Goal: Task Accomplishment & Management: Manage account settings

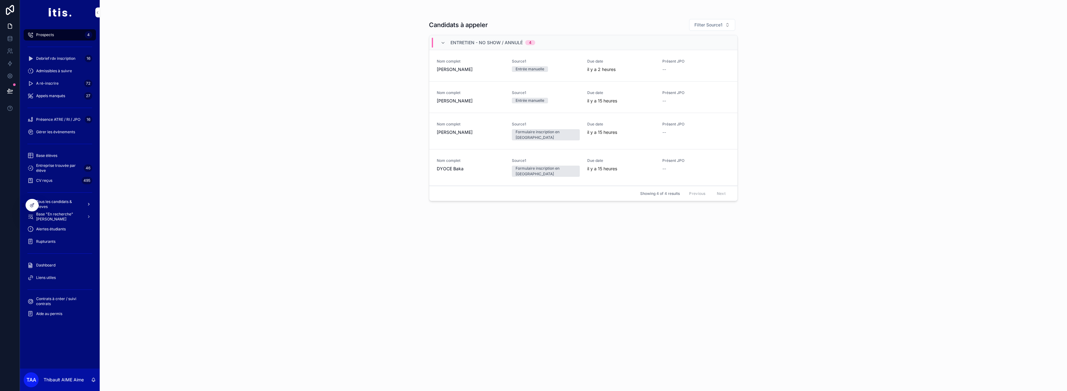
click at [62, 201] on span "Tous les candidats & eleves" at bounding box center [58, 204] width 45 height 10
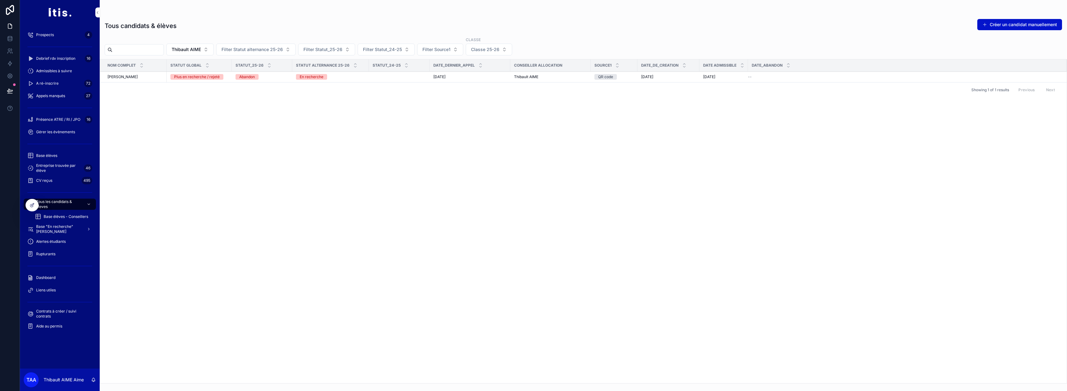
click at [60, 153] on div "Base élèves" at bounding box center [59, 156] width 65 height 10
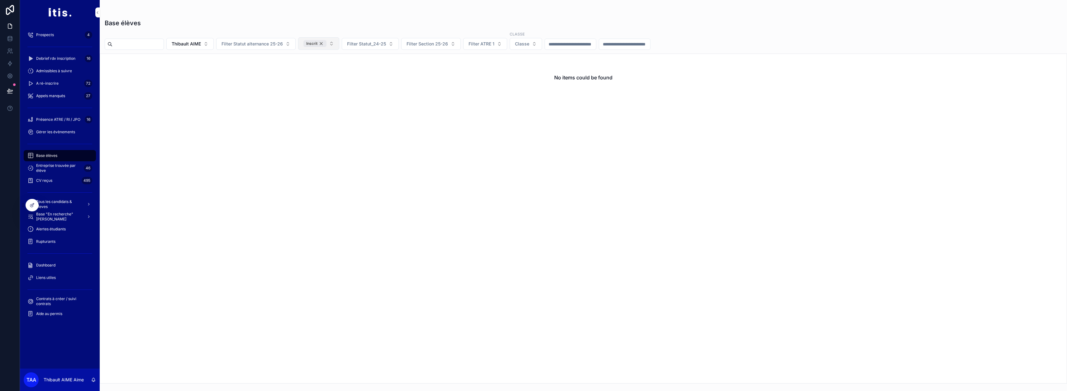
click at [326, 43] on div "Inscrit" at bounding box center [314, 43] width 23 height 7
click at [201, 43] on span "Thibault AIME" at bounding box center [186, 44] width 29 height 6
click at [194, 72] on div "None" at bounding box center [206, 69] width 87 height 10
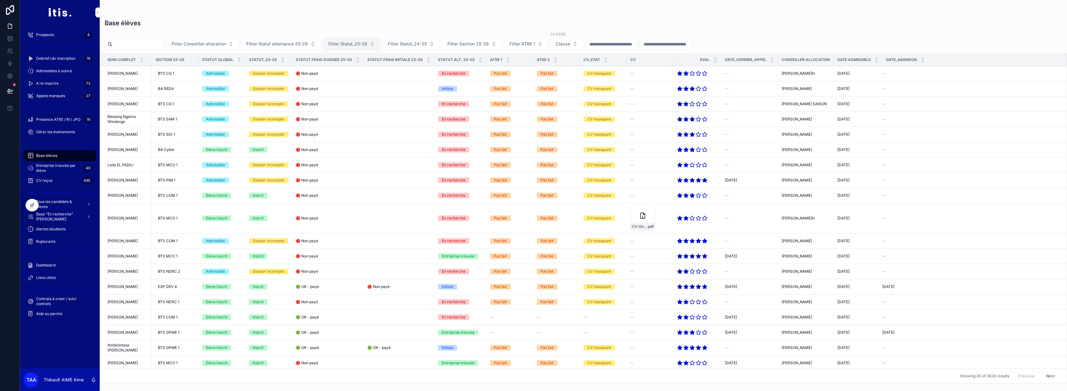
click at [185, 78] on div "BTS CG 1" at bounding box center [174, 74] width 39 height 10
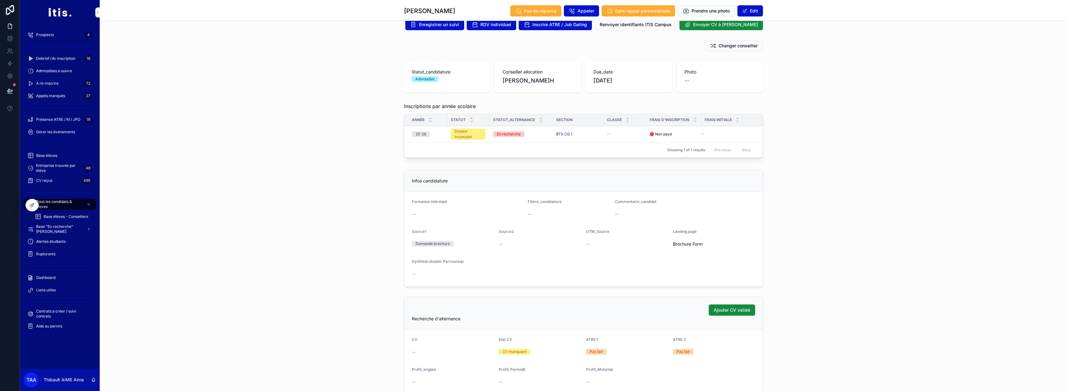
scroll to position [62, 0]
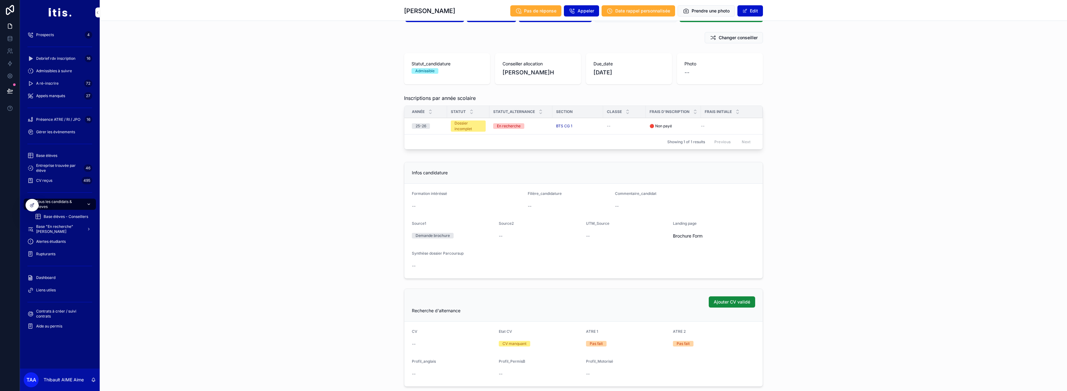
click at [70, 207] on span "Tous les candidats & eleves" at bounding box center [58, 204] width 45 height 10
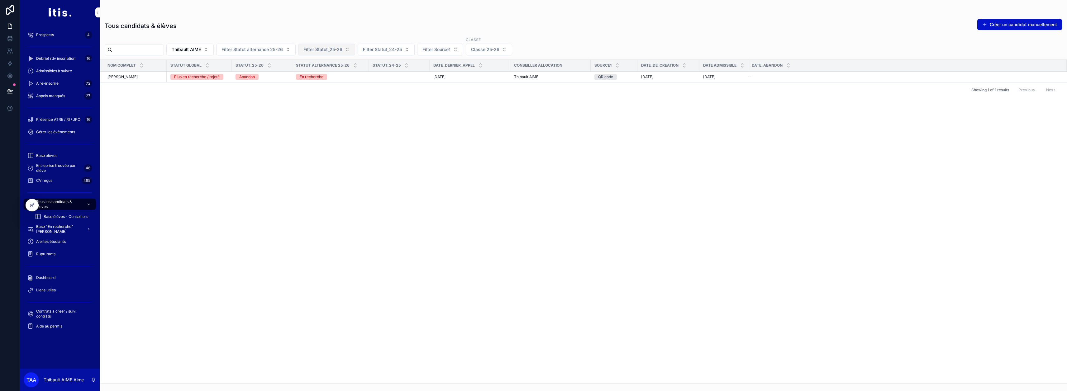
click at [355, 53] on button "Filter Statut_25-26" at bounding box center [326, 50] width 57 height 12
click at [283, 50] on span "Filter Statut alternance 25-26" at bounding box center [251, 49] width 61 height 6
click at [248, 98] on div "Apprenti" at bounding box center [271, 95] width 87 height 10
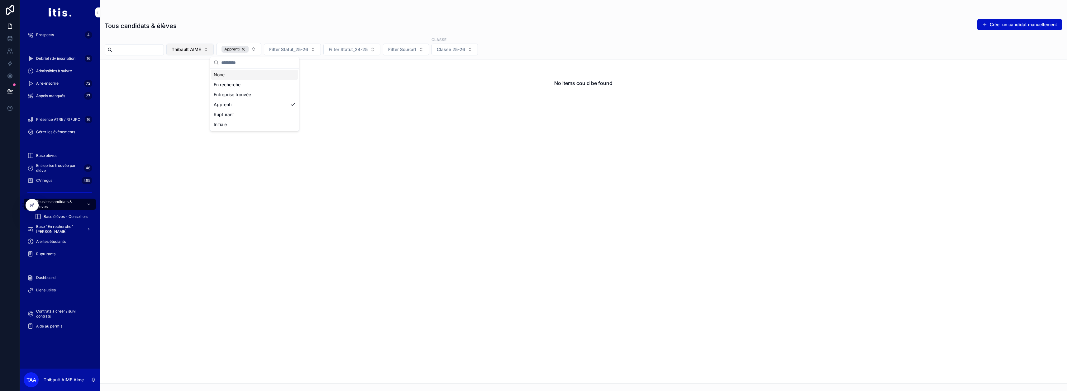
click at [214, 53] on button "Thibault AIME" at bounding box center [189, 50] width 47 height 12
click at [197, 76] on div "None" at bounding box center [206, 75] width 87 height 10
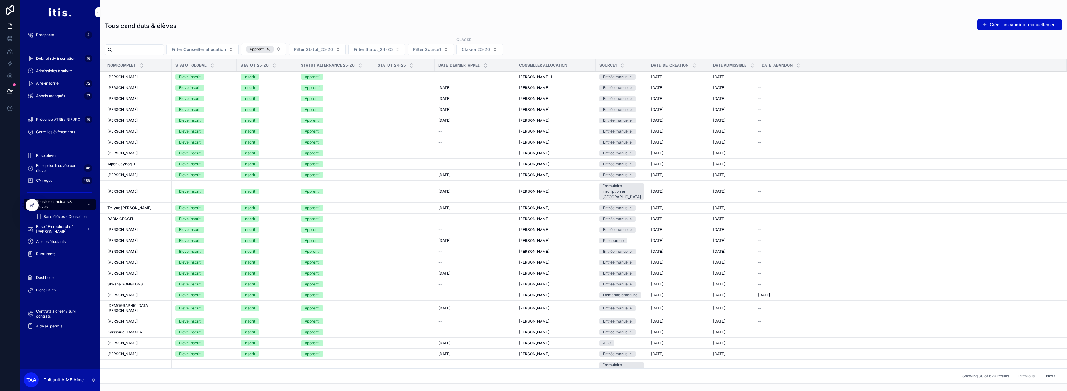
click at [216, 77] on div "Eleve inscrit" at bounding box center [204, 77] width 58 height 6
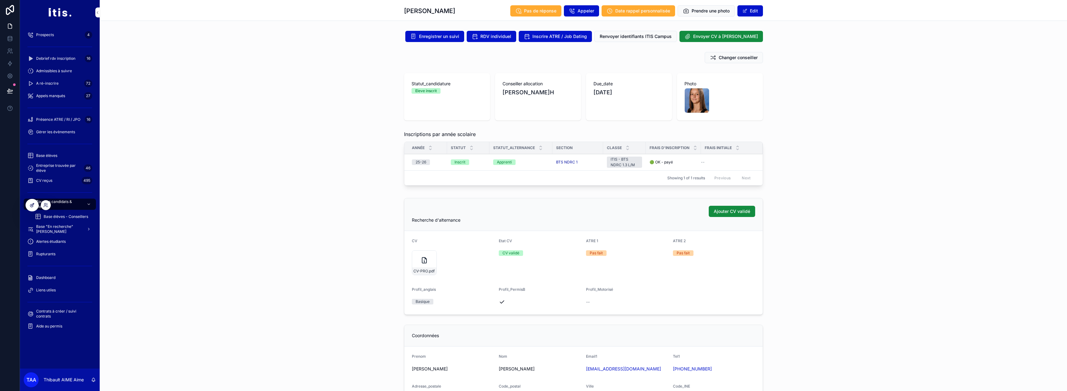
click at [34, 206] on icon at bounding box center [32, 205] width 5 height 5
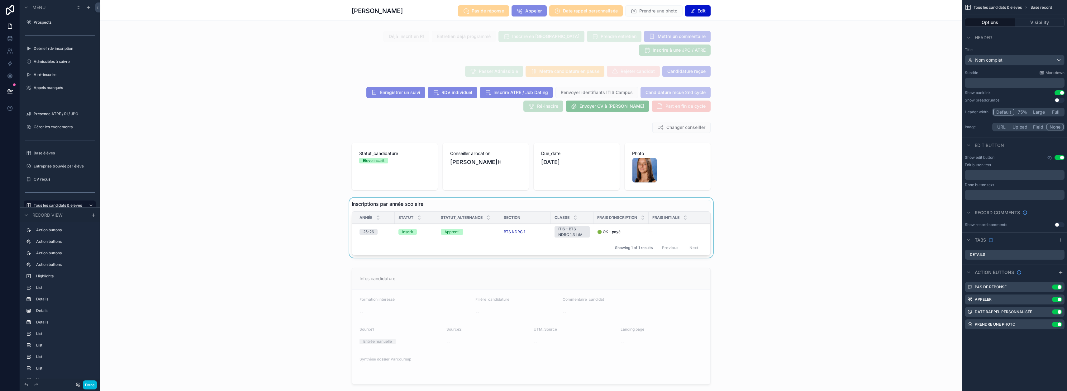
click at [475, 232] on div "scrollable content" at bounding box center [531, 229] width 862 height 63
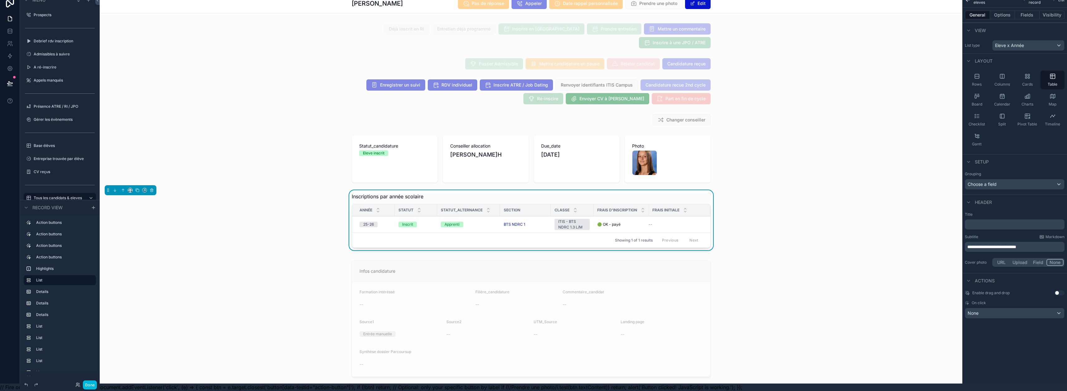
scroll to position [12, 0]
click at [1004, 11] on button "Options" at bounding box center [1002, 15] width 25 height 9
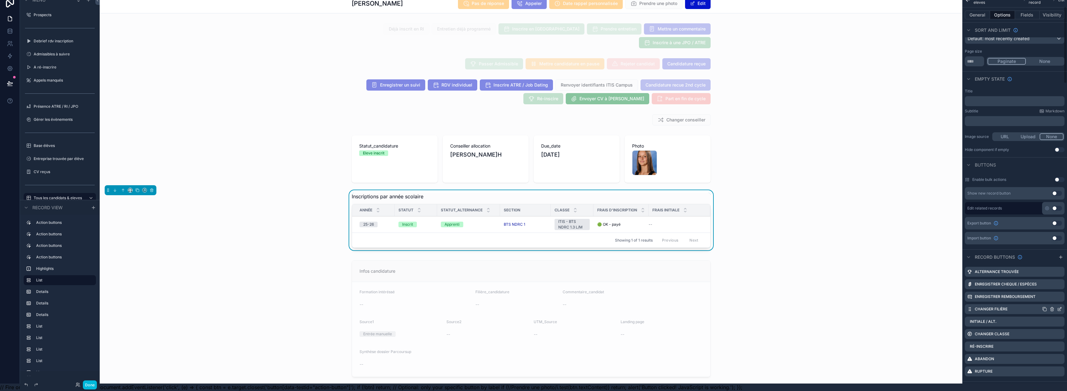
scroll to position [93, 0]
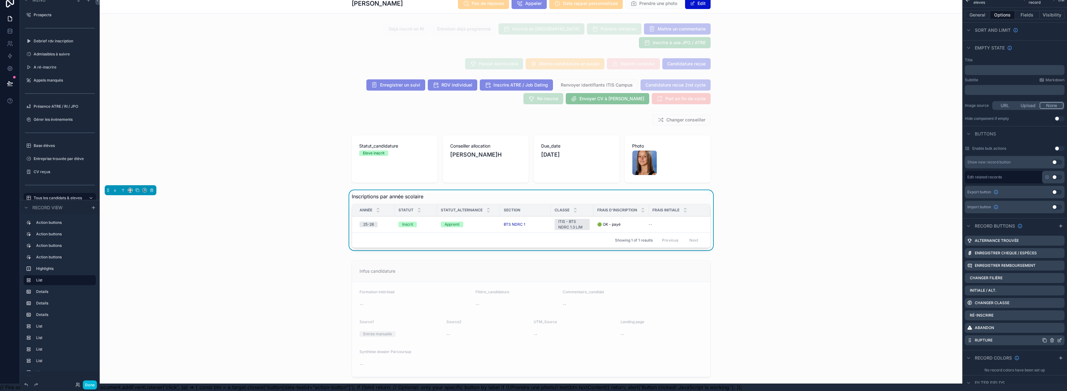
click at [1061, 339] on icon "scrollable content" at bounding box center [1060, 340] width 2 height 2
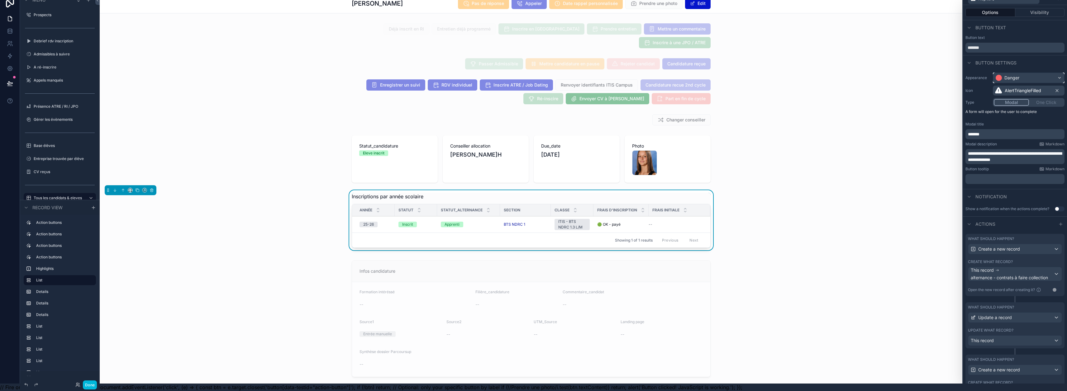
click at [1031, 73] on div "Danger" at bounding box center [1028, 78] width 71 height 10
click at [1020, 135] on div "Warning" at bounding box center [1018, 138] width 17 height 6
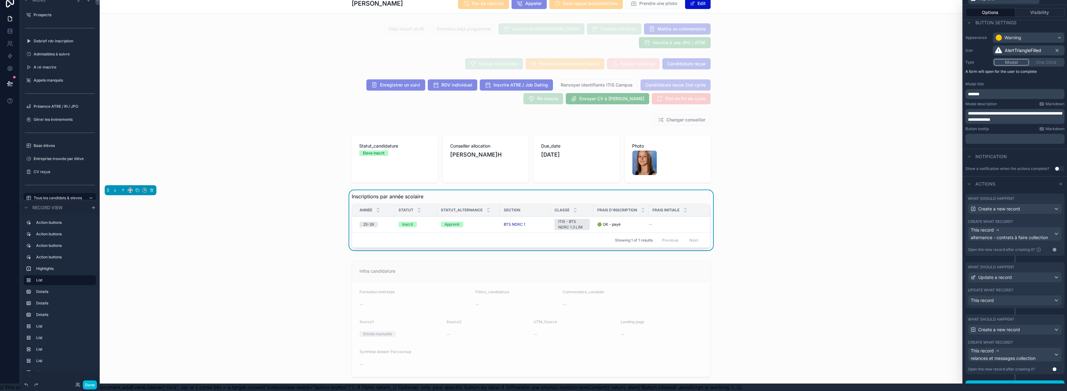
scroll to position [45, 0]
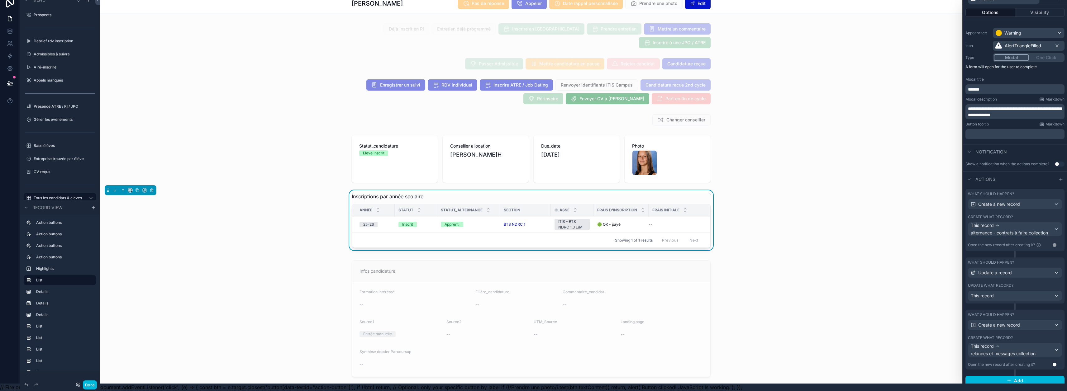
click at [1026, 278] on div "What should happen? Update a record Update what record? This record" at bounding box center [1014, 281] width 99 height 46
click at [1039, 340] on icon at bounding box center [1041, 342] width 5 height 5
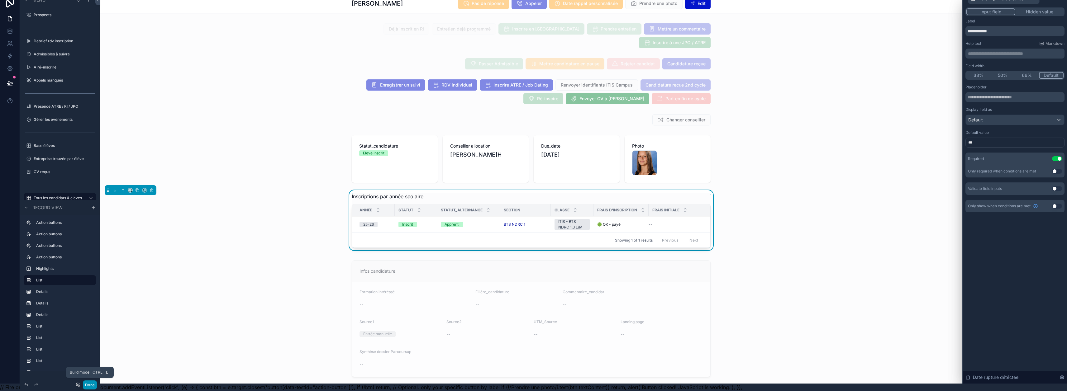
click at [95, 383] on button "Done" at bounding box center [90, 385] width 14 height 9
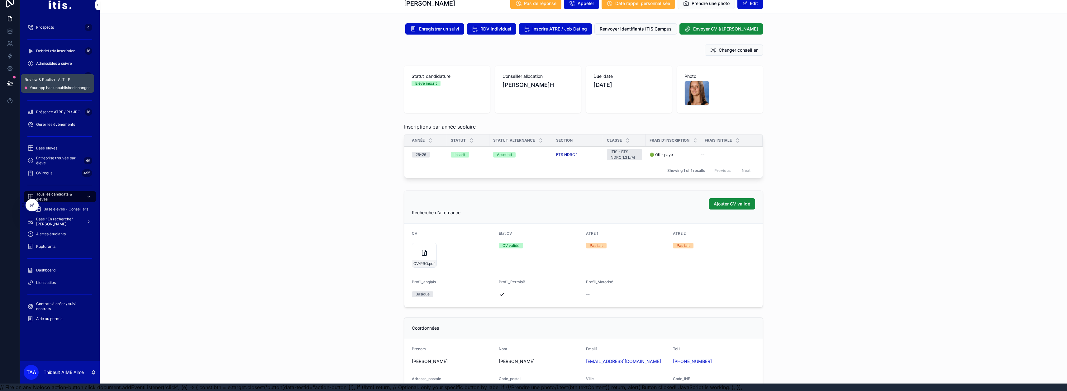
click at [12, 82] on icon at bounding box center [9, 83] width 5 height 3
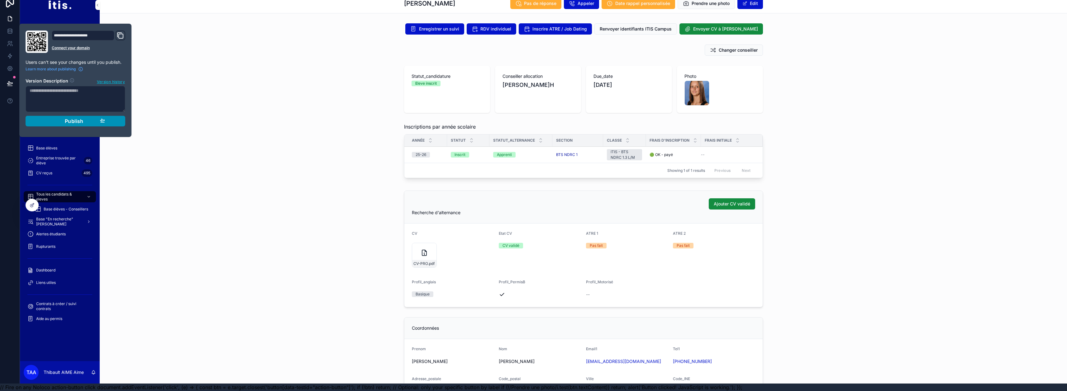
click at [65, 116] on button "Publish" at bounding box center [76, 121] width 100 height 11
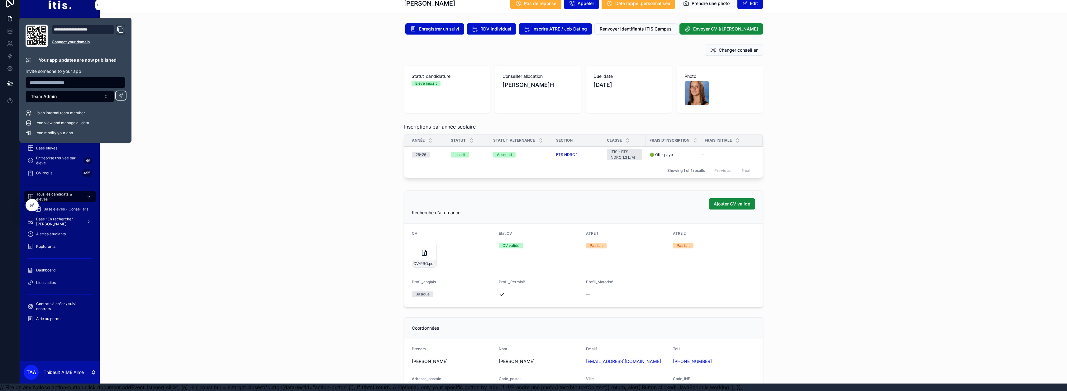
click at [213, 99] on div "Statut_candidature Eleve inscrit Conseiller allocation [PERSON_NAME]H Due_date …" at bounding box center [583, 89] width 967 height 52
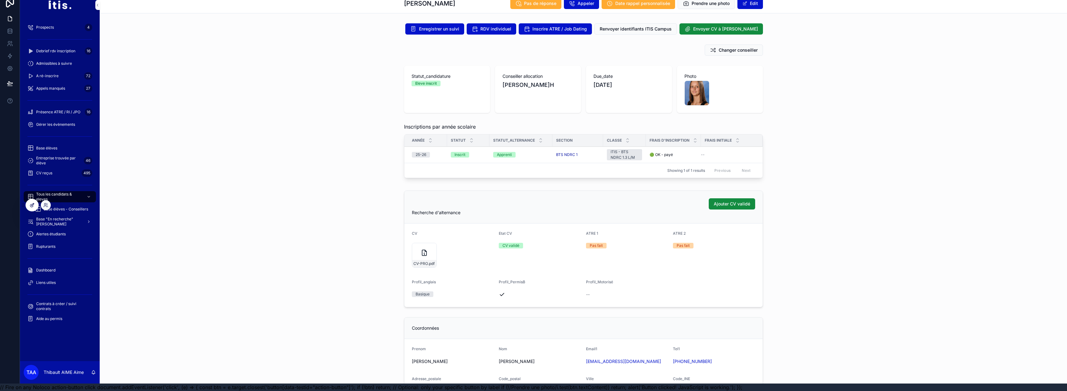
click at [32, 206] on icon at bounding box center [32, 204] width 2 height 2
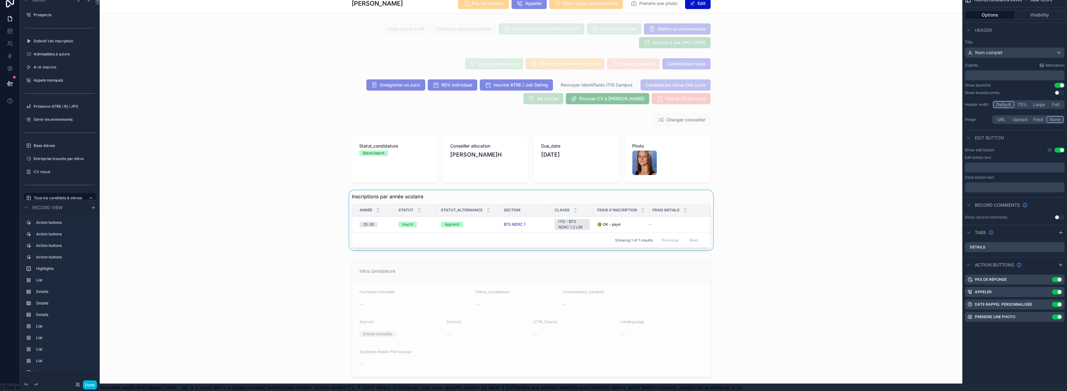
click at [402, 233] on div "Showing 1 of 1 results Previous Next" at bounding box center [531, 240] width 358 height 15
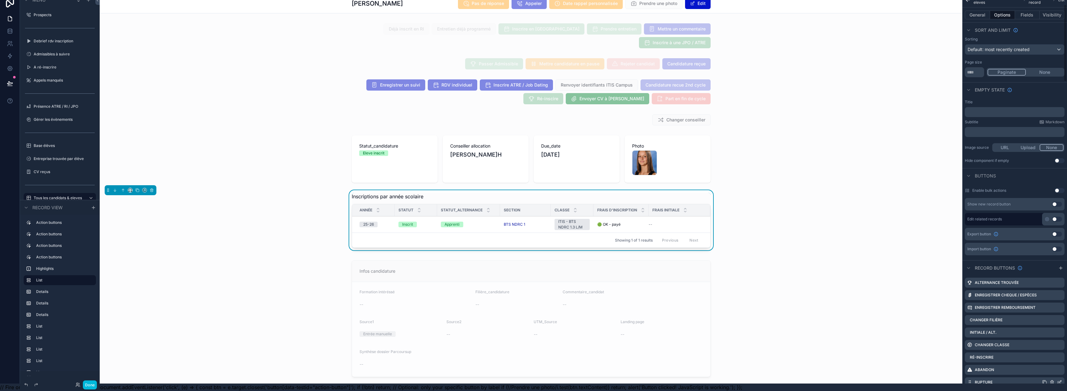
scroll to position [62, 0]
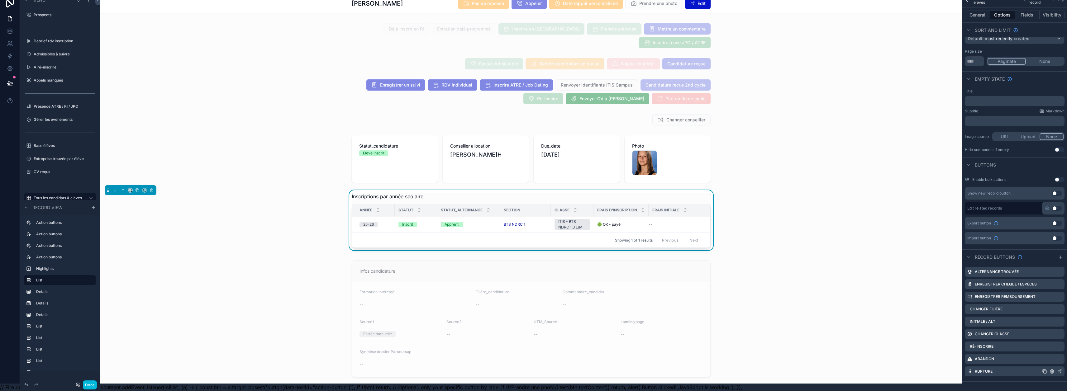
click at [1062, 369] on icon "scrollable content" at bounding box center [1059, 371] width 5 height 5
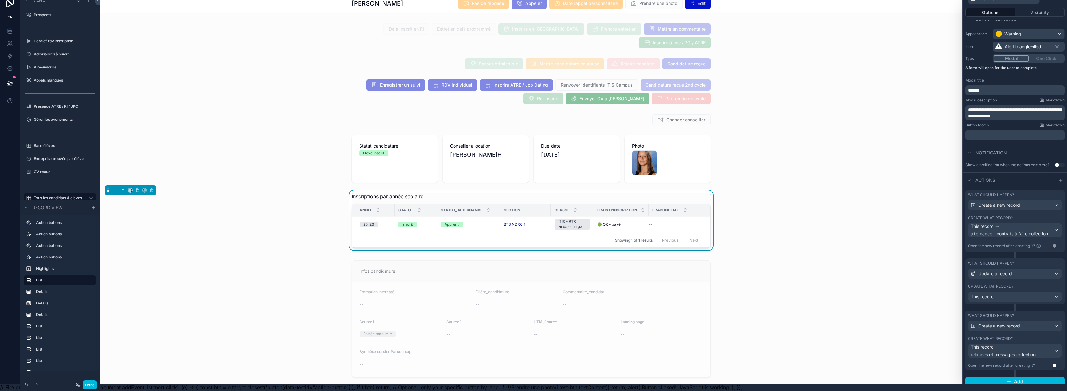
scroll to position [45, 0]
click at [93, 383] on button "Done" at bounding box center [90, 385] width 14 height 9
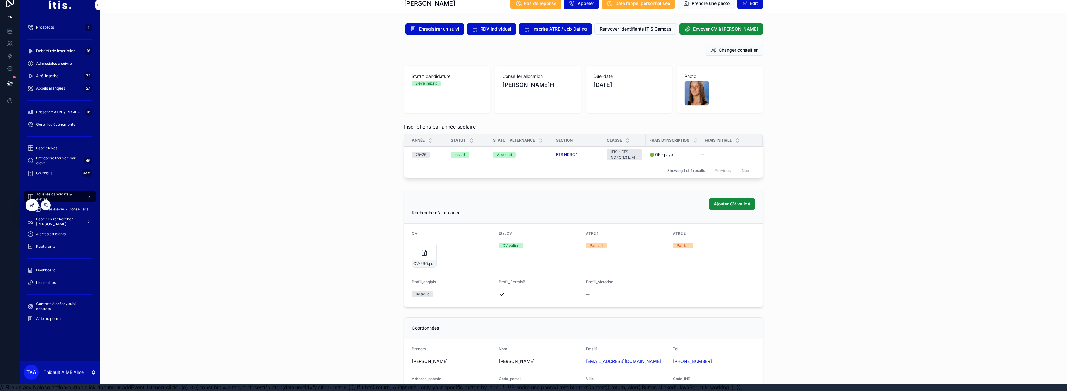
click at [29, 205] on div at bounding box center [32, 205] width 12 height 12
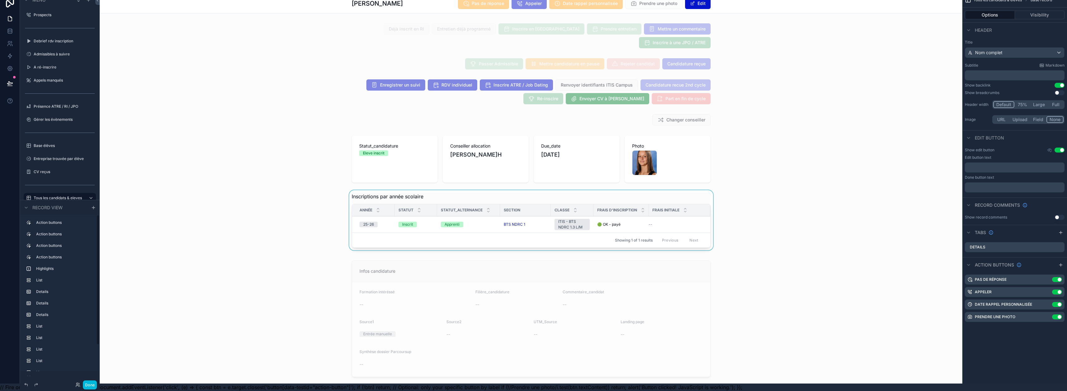
click at [494, 233] on div "Showing 1 of 1 results Previous Next" at bounding box center [531, 240] width 358 height 15
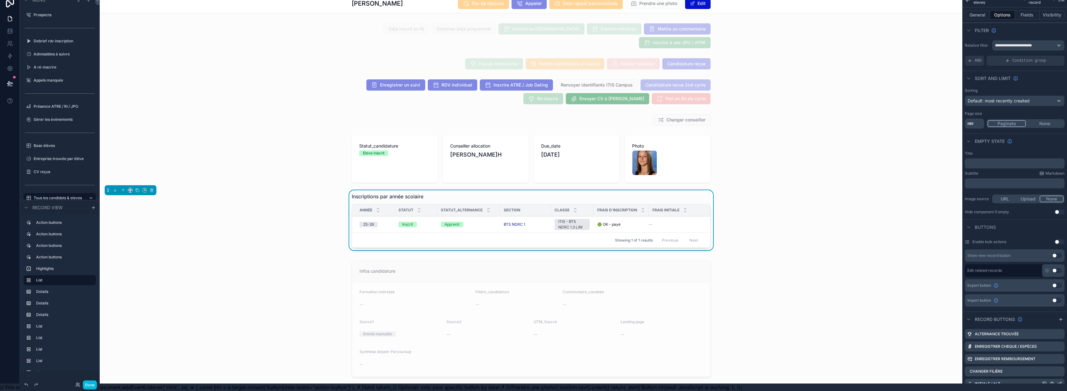
click at [1061, 383] on icon "scrollable content" at bounding box center [1059, 384] width 3 height 3
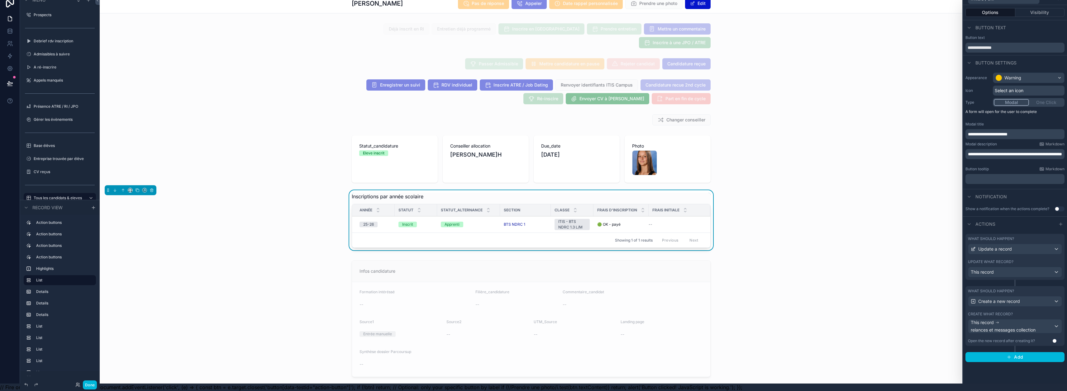
click at [1032, 236] on div "What should happen?" at bounding box center [1015, 238] width 94 height 5
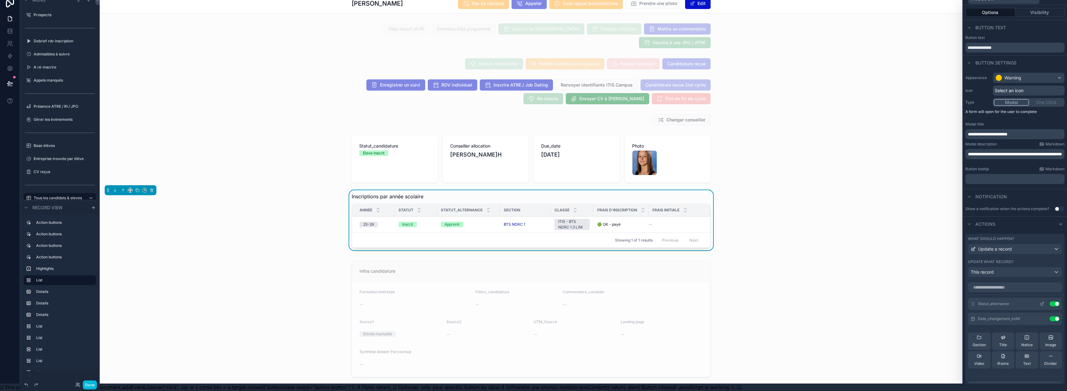
click at [1039, 302] on icon at bounding box center [1041, 304] width 5 height 5
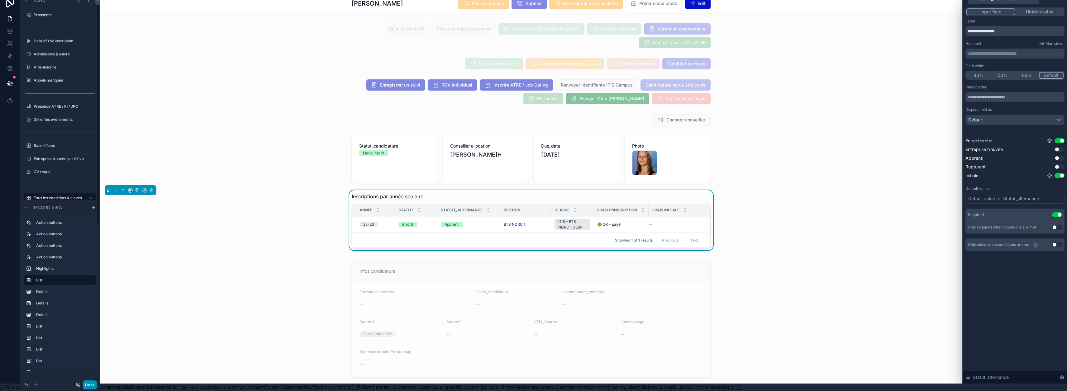
click at [85, 384] on button "Done" at bounding box center [90, 385] width 14 height 9
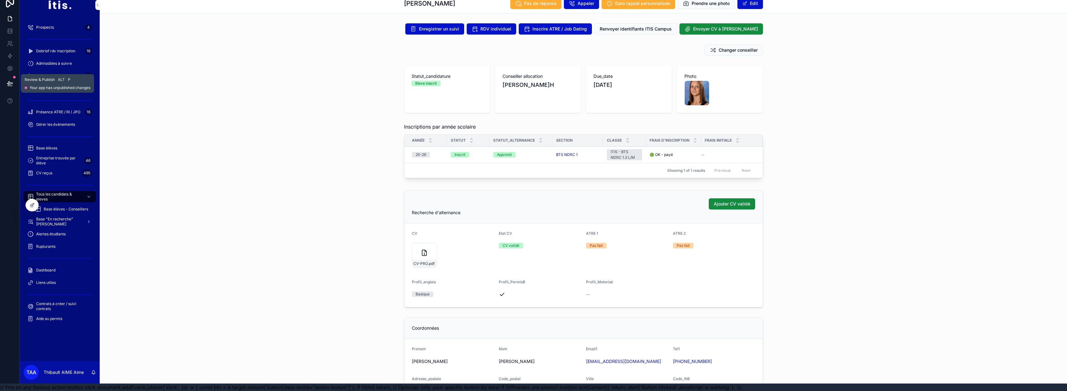
click at [8, 82] on icon at bounding box center [9, 83] width 5 height 3
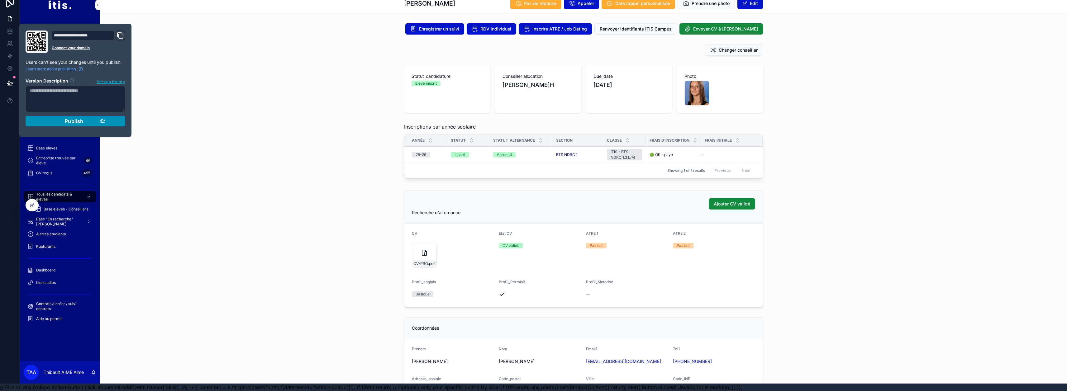
click at [90, 118] on div "Publish" at bounding box center [75, 121] width 59 height 6
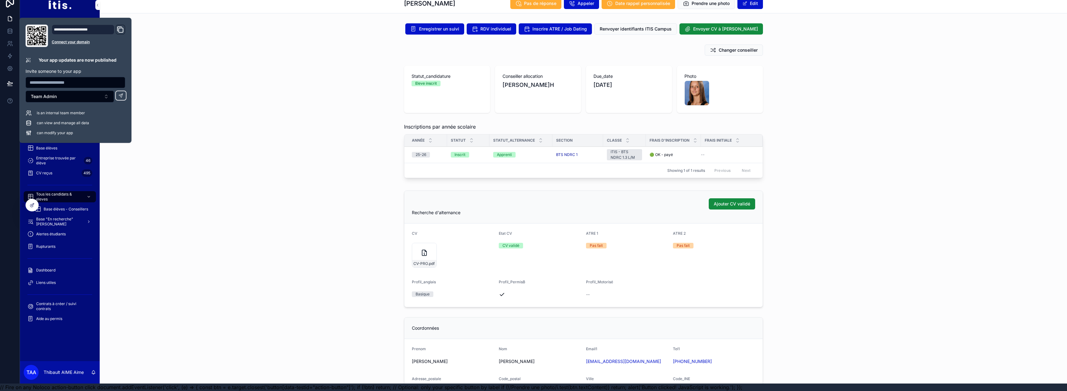
click at [257, 143] on div "Inscriptions par année scolaire Année Statut Statut_alternance Section Classe F…" at bounding box center [583, 152] width 967 height 63
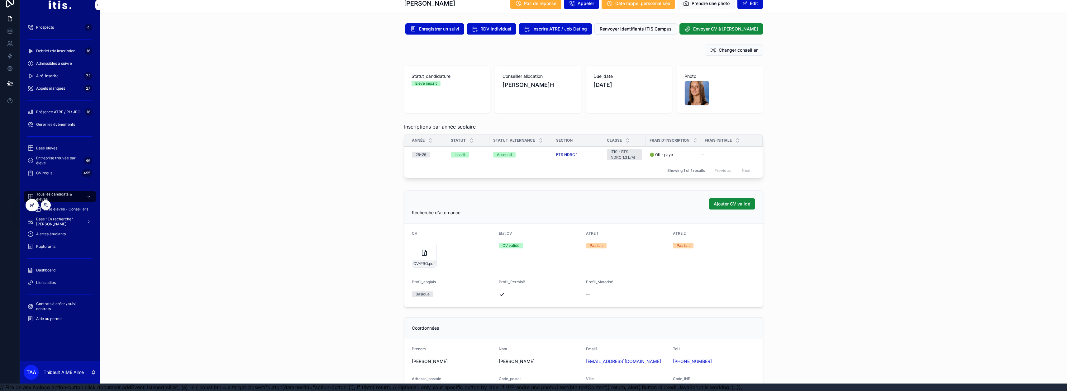
click at [32, 207] on icon at bounding box center [31, 205] width 3 height 3
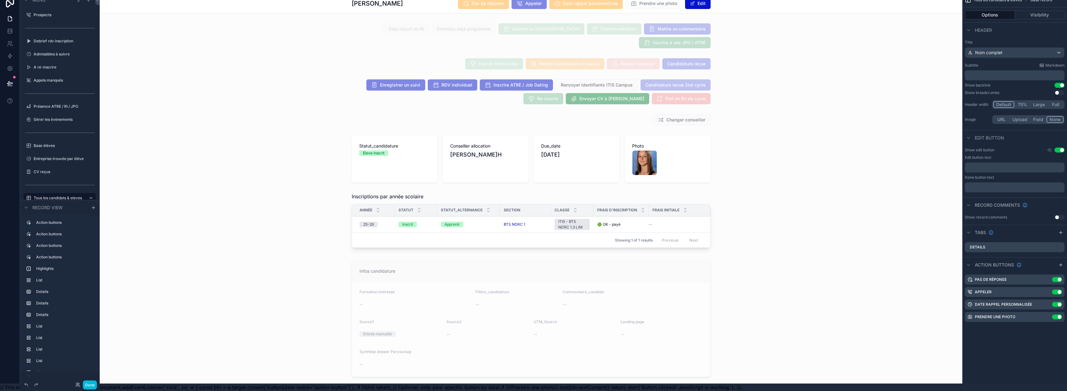
click at [446, 220] on div "scrollable content" at bounding box center [531, 221] width 862 height 63
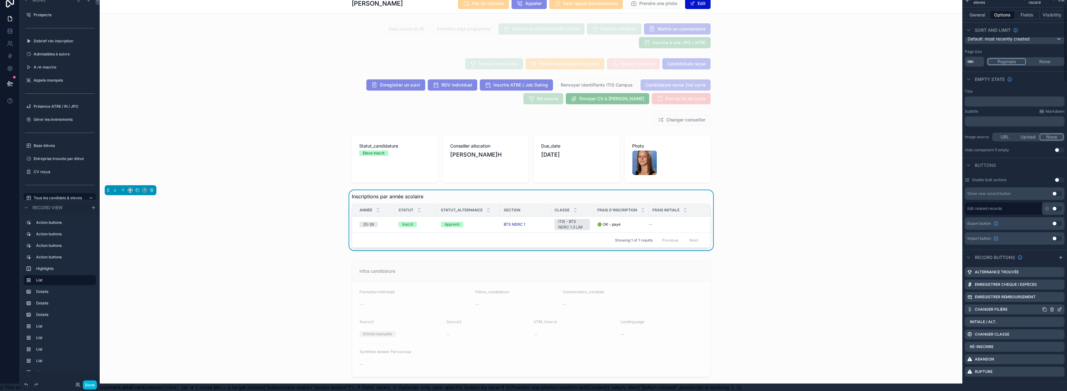
scroll to position [62, 0]
click at [93, 384] on button "Done" at bounding box center [90, 385] width 14 height 9
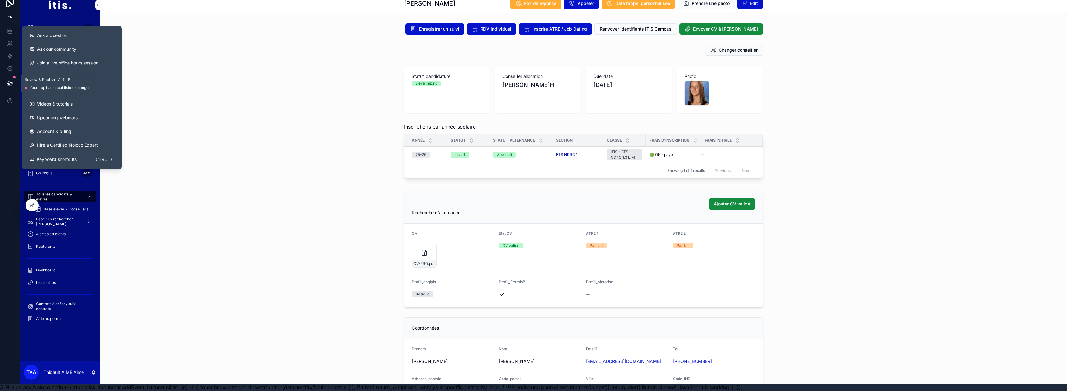
click at [10, 82] on icon at bounding box center [9, 83] width 5 height 3
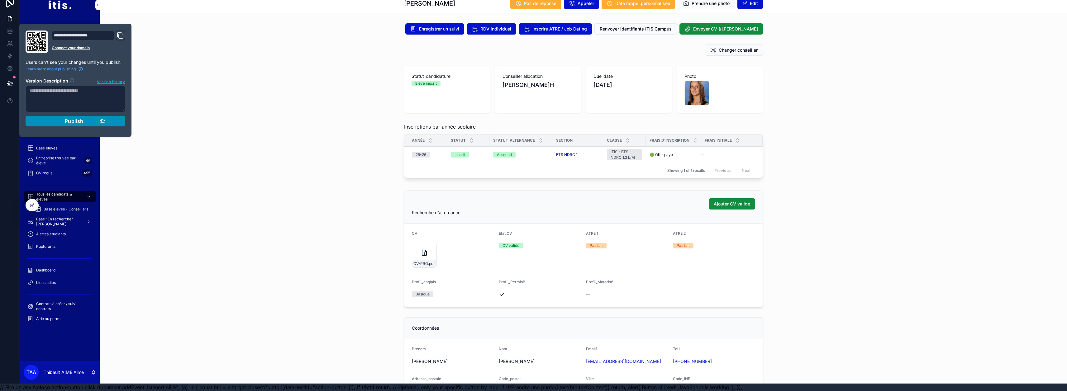
click at [63, 118] on div "Publish" at bounding box center [75, 121] width 59 height 6
